Goal: Find specific page/section: Find specific page/section

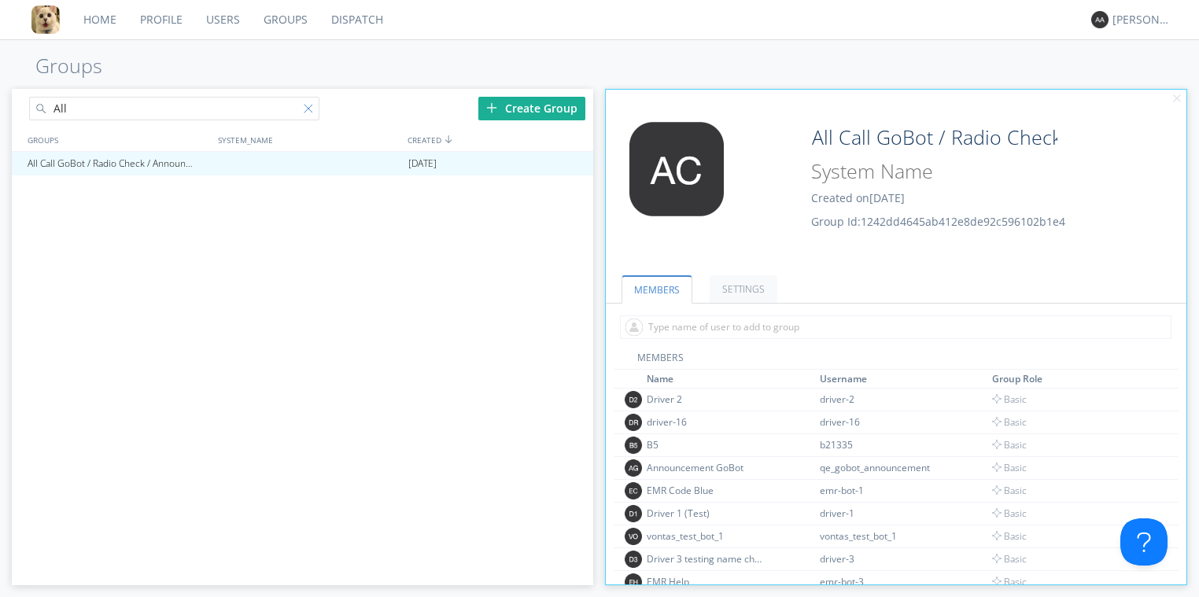
click at [310, 105] on div at bounding box center [312, 112] width 16 height 16
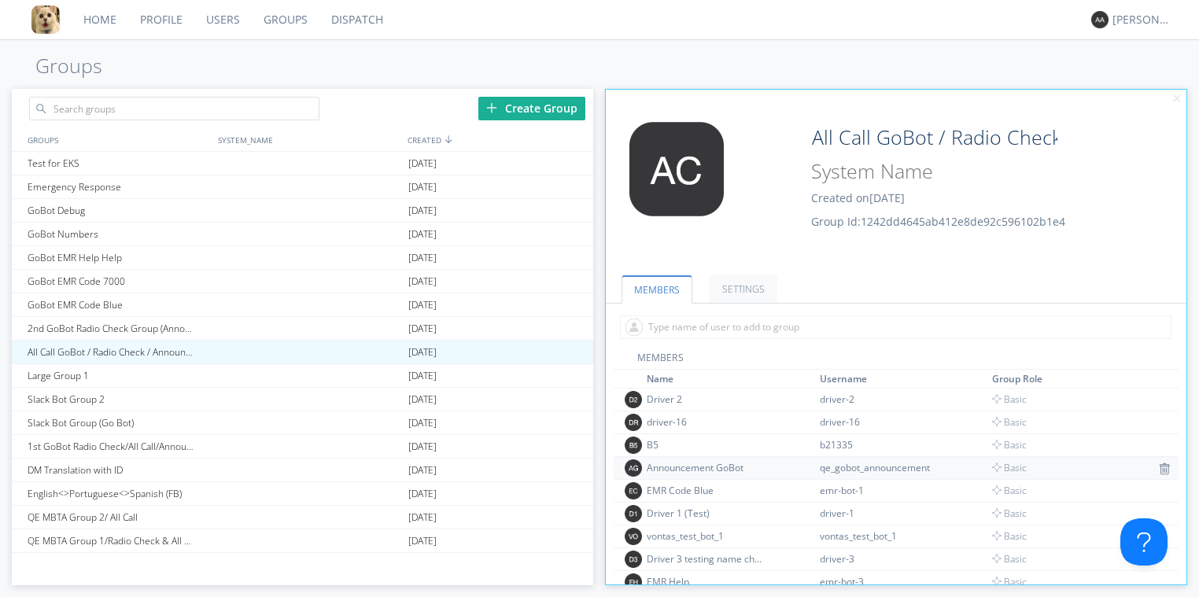
click at [697, 464] on div "Announcement GoBot" at bounding box center [706, 467] width 118 height 13
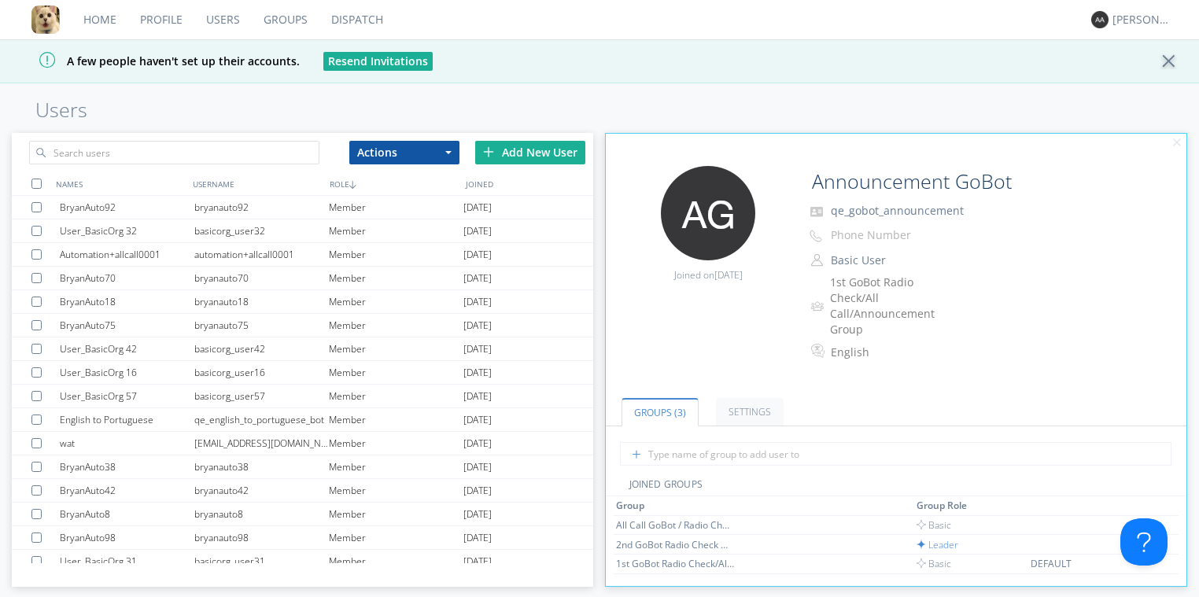
scroll to position [94, 0]
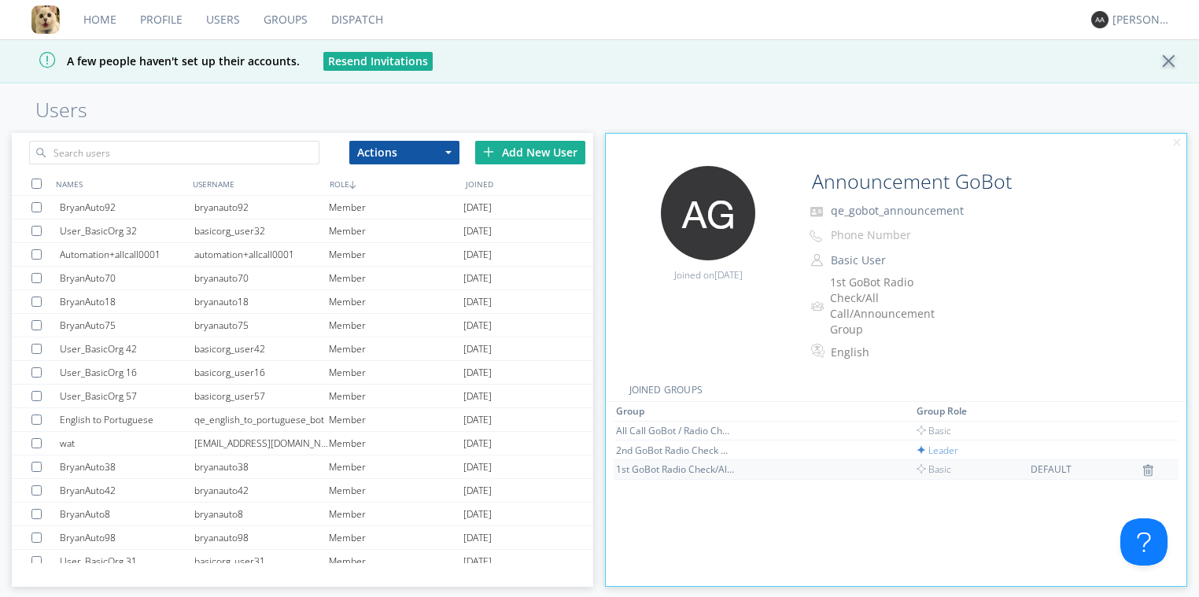
click at [678, 466] on div "1st GoBot Radio Check/All Call/Announcement Group" at bounding box center [675, 469] width 118 height 13
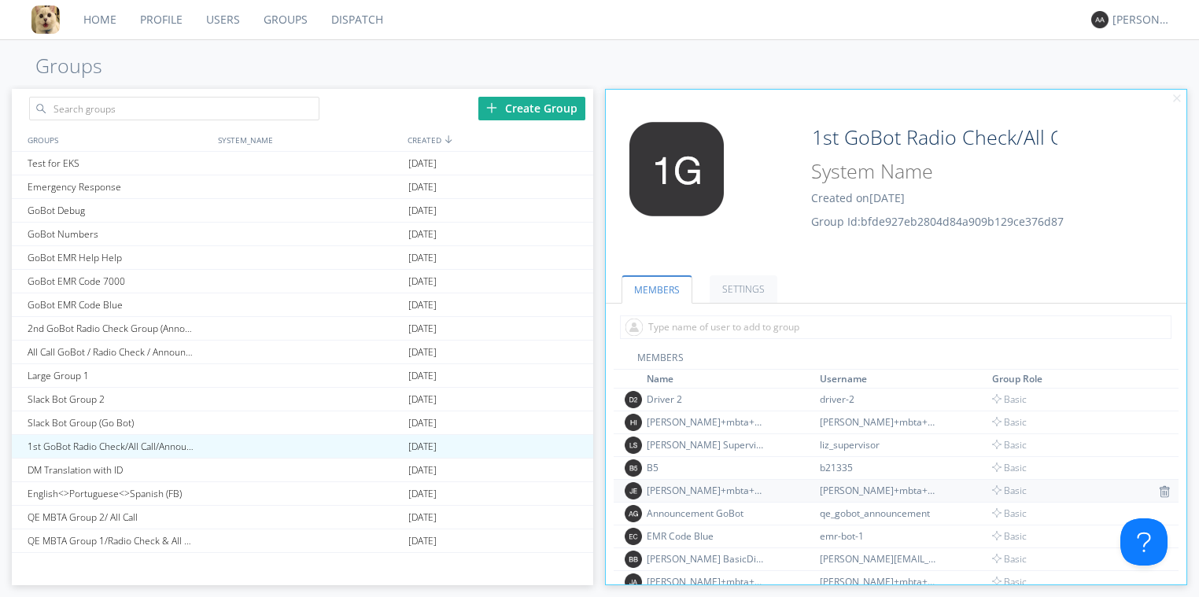
scroll to position [94, 0]
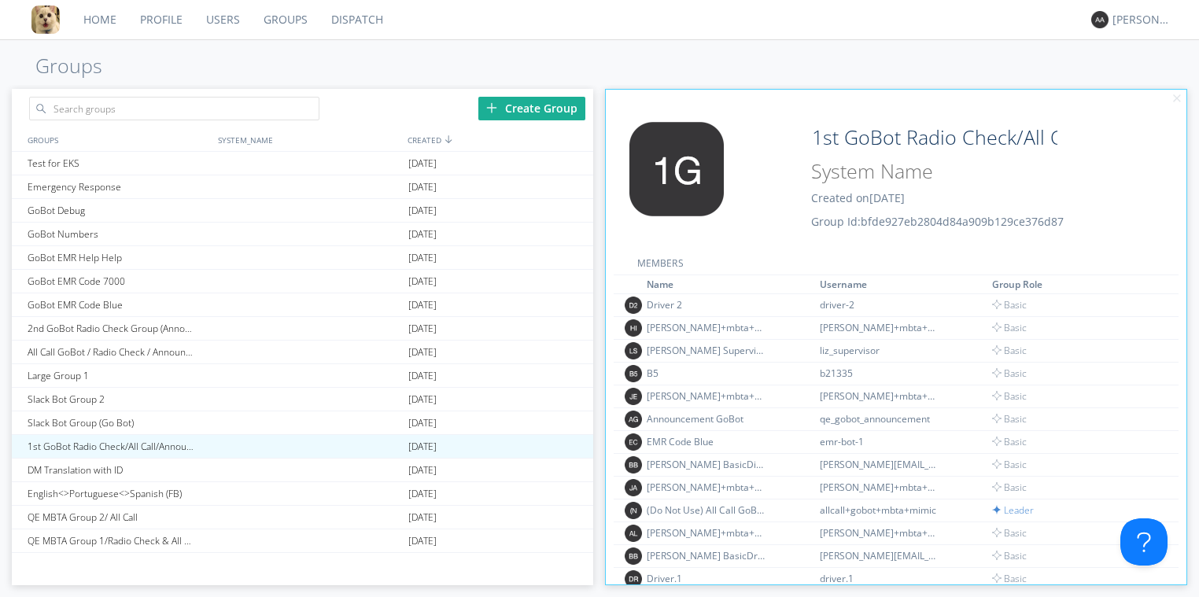
drag, startPoint x: 1179, startPoint y: 345, endPoint x: 1174, endPoint y: 364, distance: 18.7
click at [1174, 364] on div "MEMBERS Name Username Group Role Driver 2 driver-2 Basic [PERSON_NAME]+mbta+[PE…" at bounding box center [896, 441] width 581 height 465
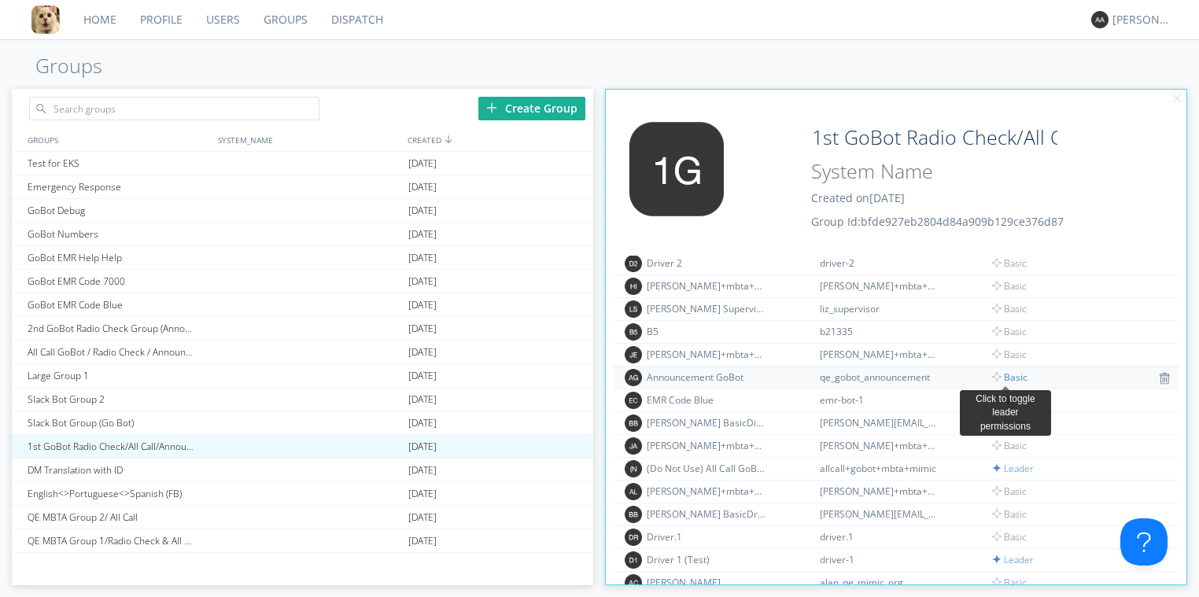
click at [1011, 379] on span "Basic" at bounding box center [1009, 377] width 35 height 13
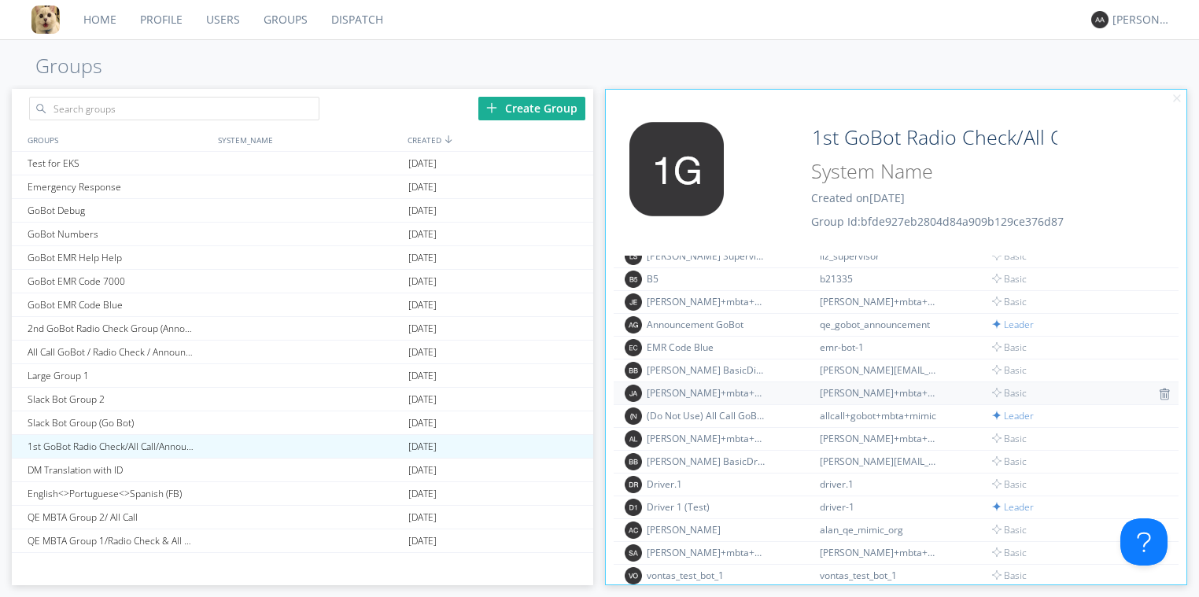
scroll to position [283, 0]
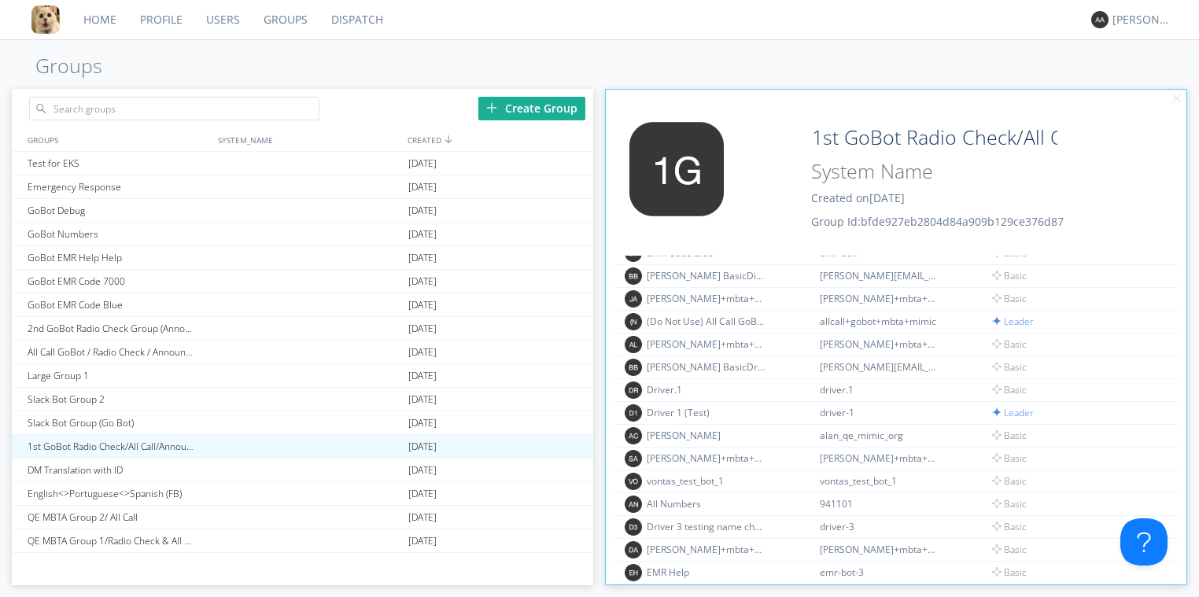
drag, startPoint x: 1186, startPoint y: 415, endPoint x: 1184, endPoint y: 298, distance: 116.5
click at [1184, 298] on div "MEMBERS SETTINGS MEMBERS Name Username Group Role Driver 2 driver-2 Basic [PERS…" at bounding box center [896, 421] width 581 height 330
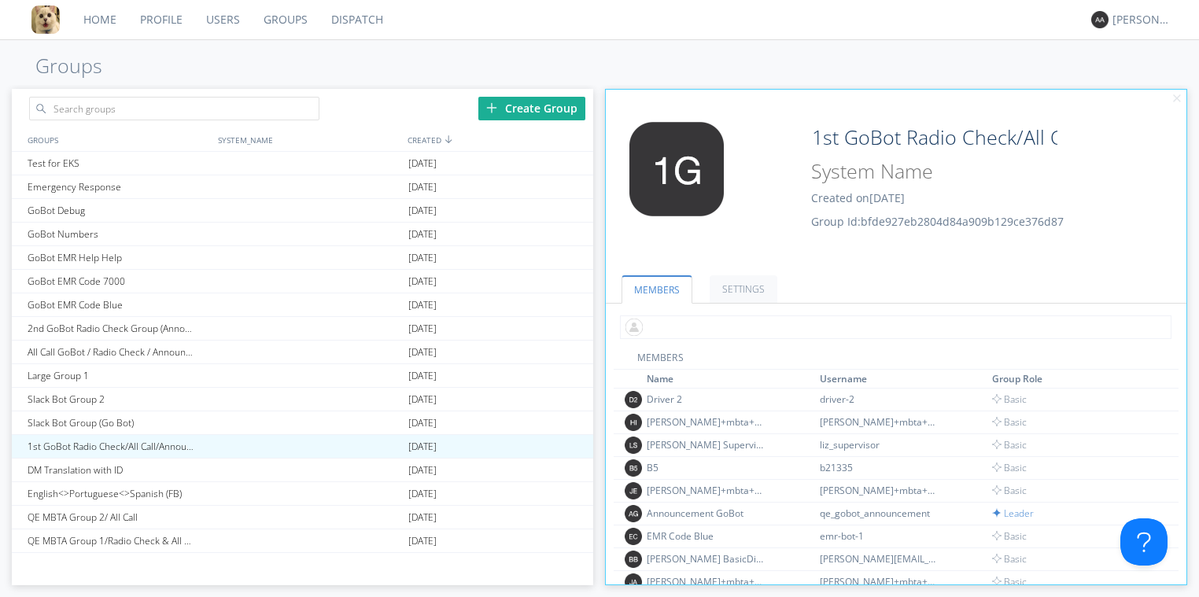
click at [678, 332] on input "text" at bounding box center [896, 328] width 552 height 24
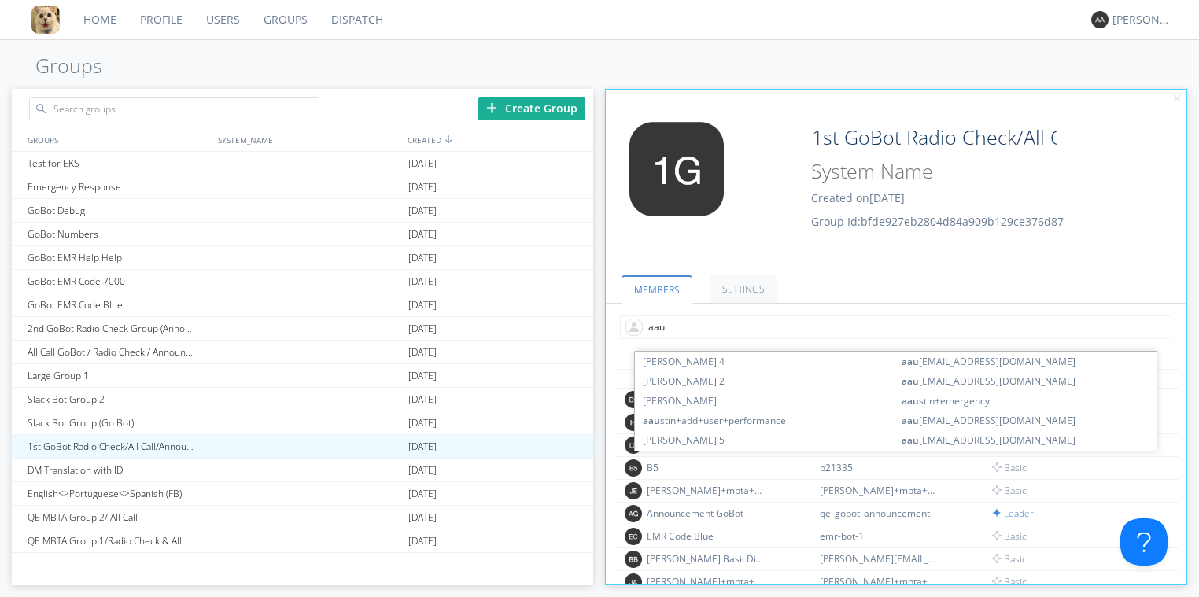
drag, startPoint x: 715, startPoint y: 329, endPoint x: 606, endPoint y: 326, distance: 109.4
click at [606, 326] on div "aau [PERSON_NAME] 4 aau [EMAIL_ADDRESS][DOMAIN_NAME] [PERSON_NAME] 2 aau [EMAIL…" at bounding box center [896, 327] width 581 height 47
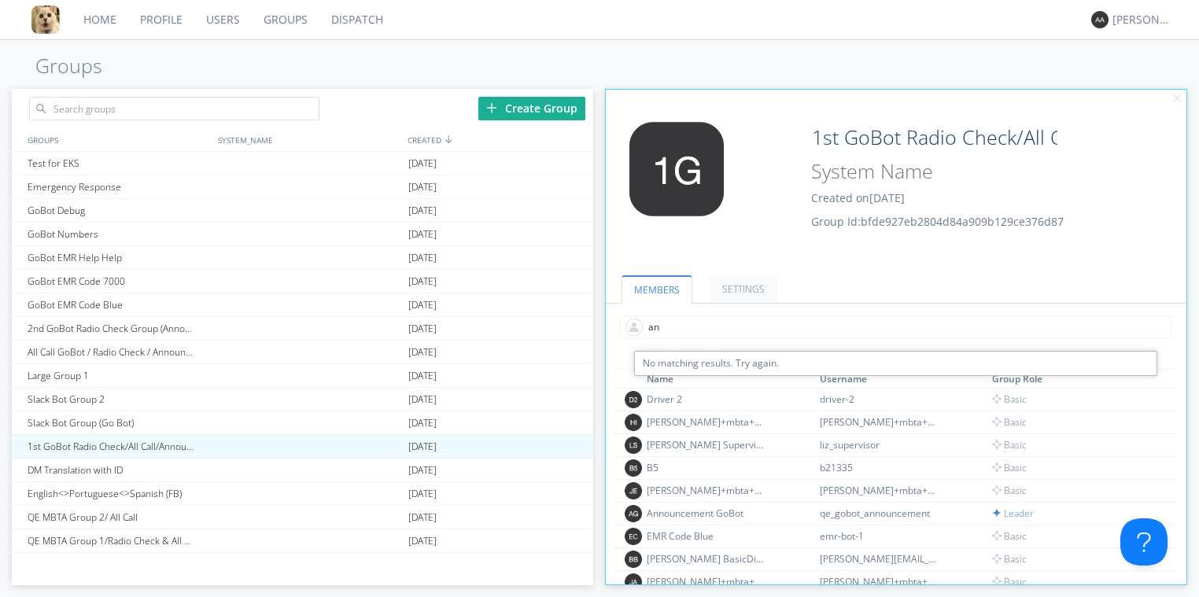
type input "a"
click at [905, 94] on div "Edit Avatar 1st GoBot Radio Check/All Call/Announcement Group Created on [DATE]…" at bounding box center [896, 173] width 597 height 182
click at [698, 325] on input "text" at bounding box center [896, 328] width 552 height 24
type input "a"
click at [671, 380] on th "Name" at bounding box center [731, 379] width 173 height 19
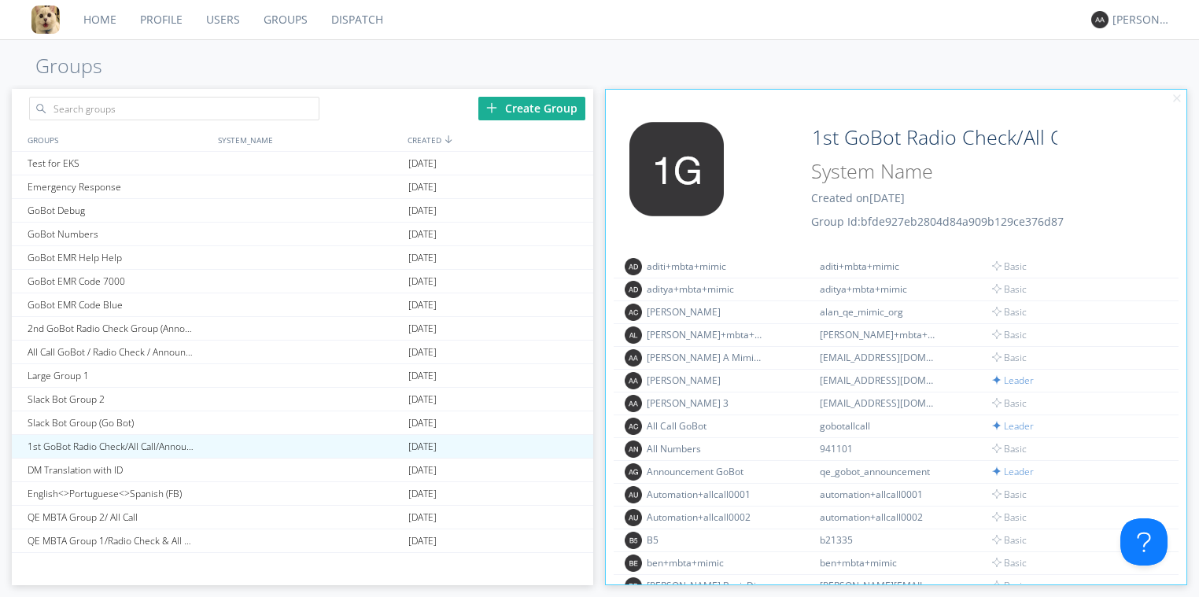
scroll to position [212, 0]
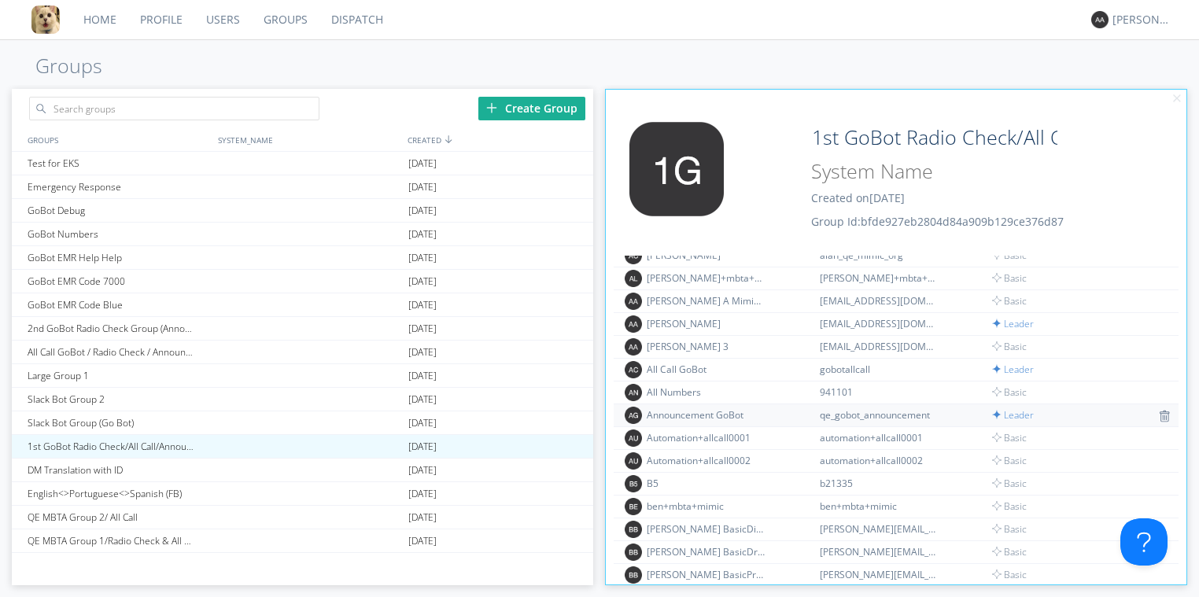
click at [859, 412] on div "qe_gobot_announcement" at bounding box center [879, 414] width 118 height 13
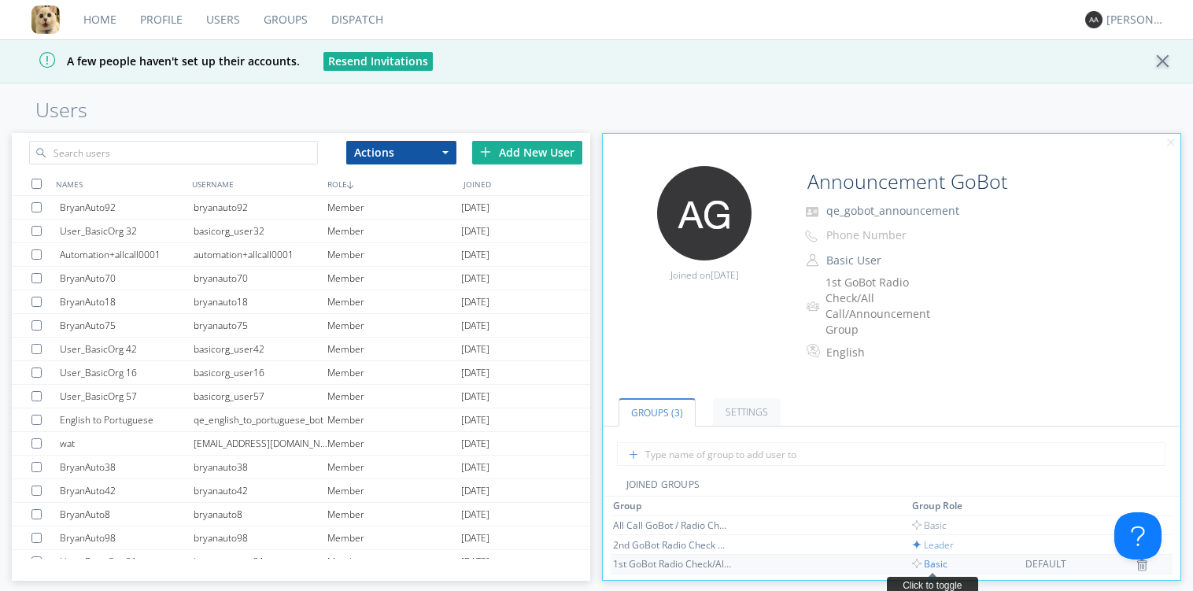
click at [938, 568] on span "Basic" at bounding box center [929, 563] width 35 height 13
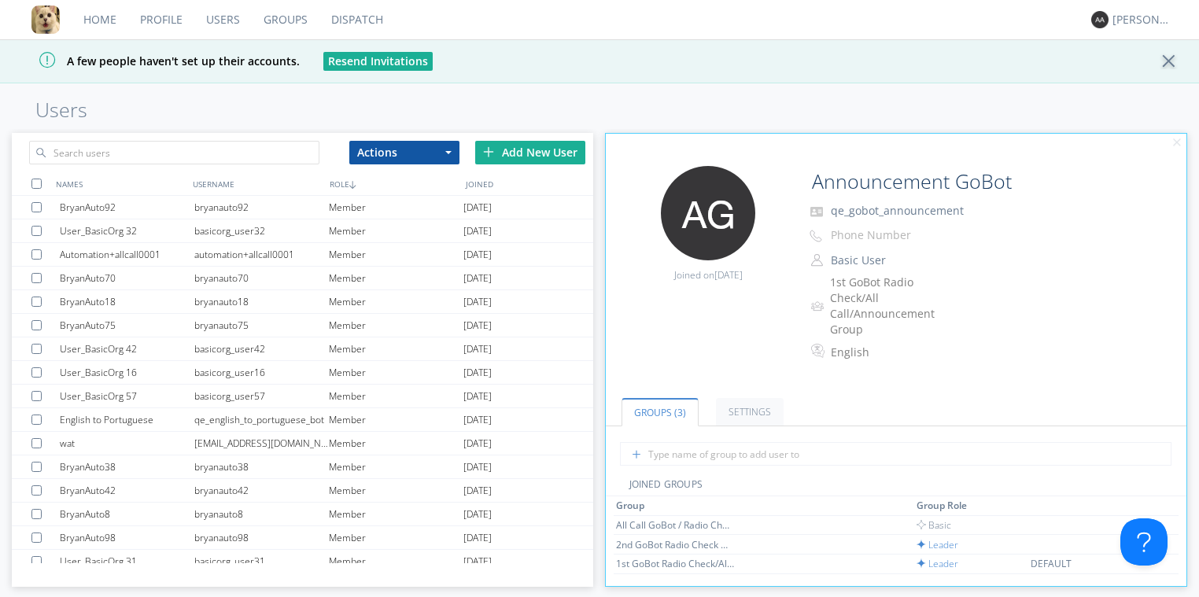
click at [1162, 62] on div at bounding box center [1174, 62] width 28 height 16
